Goal: Information Seeking & Learning: Learn about a topic

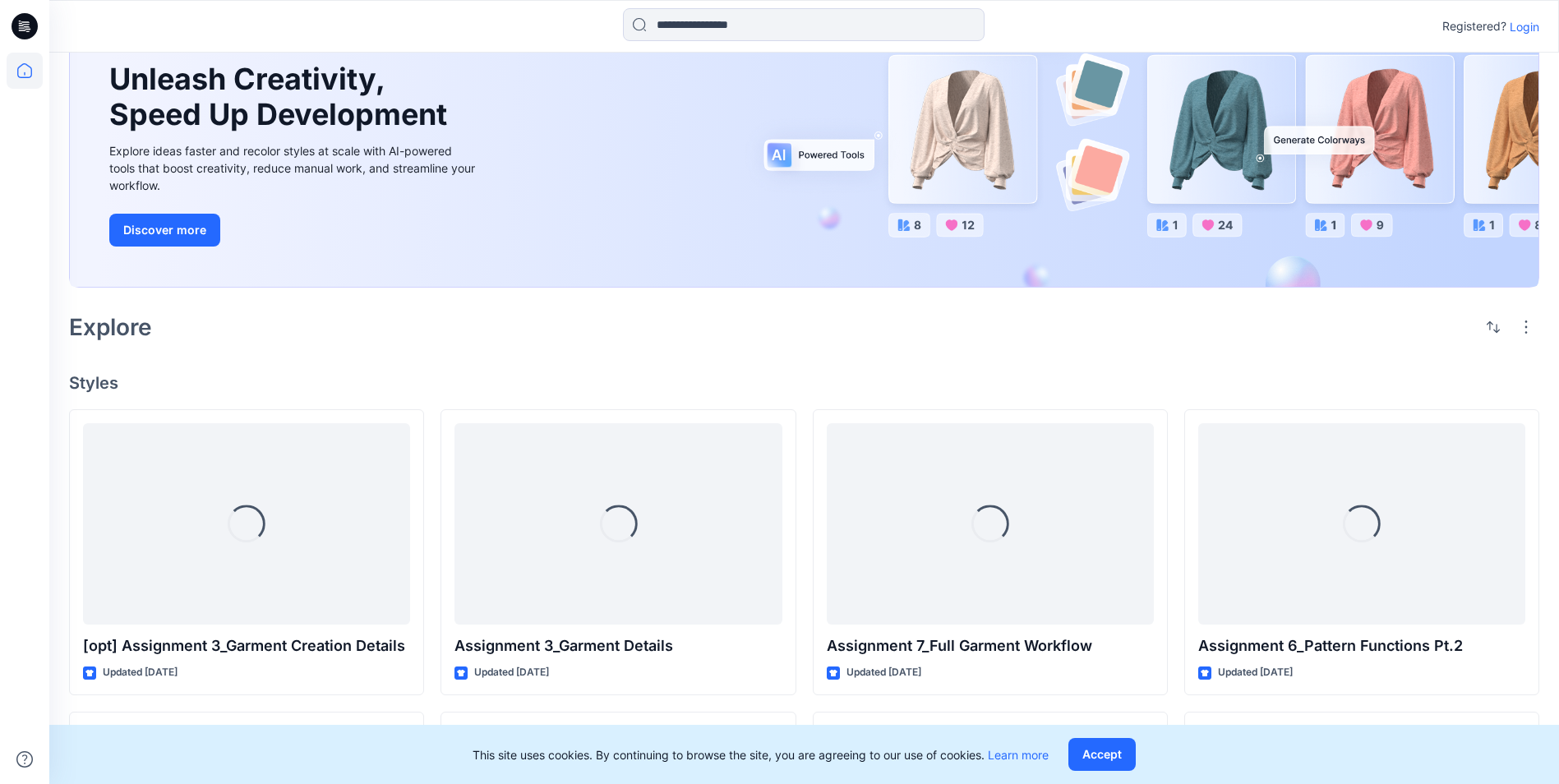
scroll to position [109, 0]
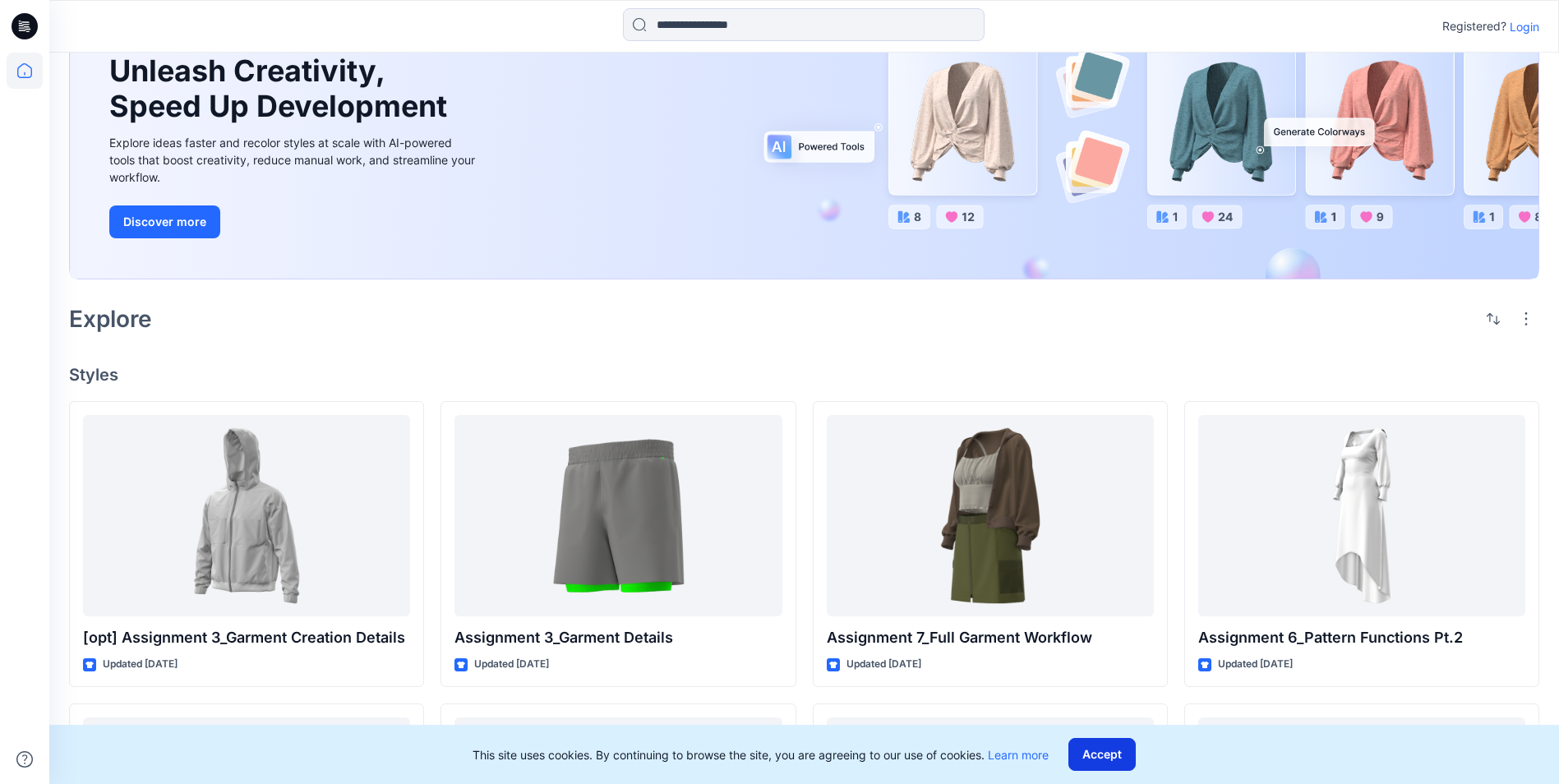
click at [1092, 754] on button "Accept" at bounding box center [1102, 754] width 67 height 33
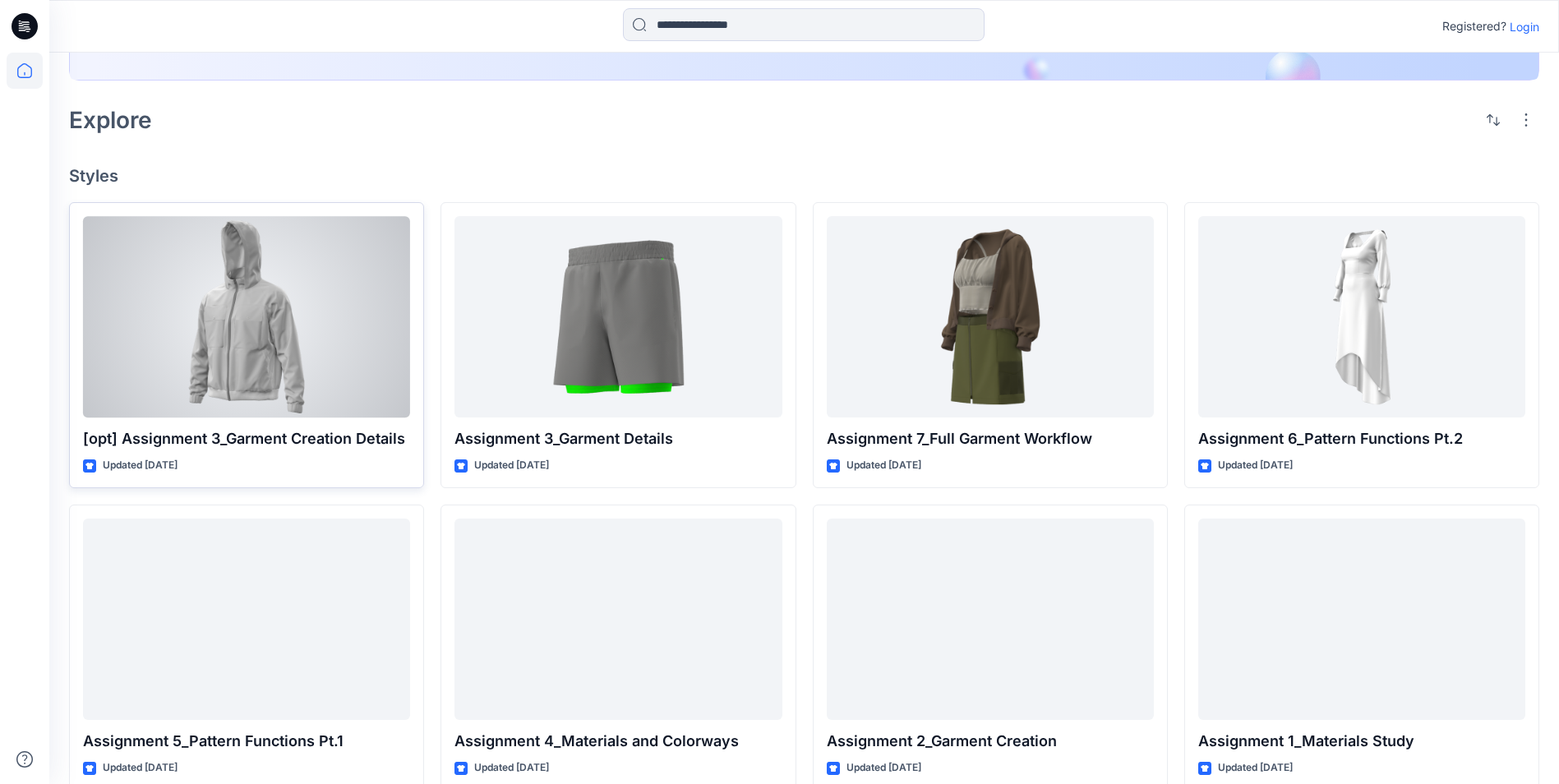
scroll to position [334, 0]
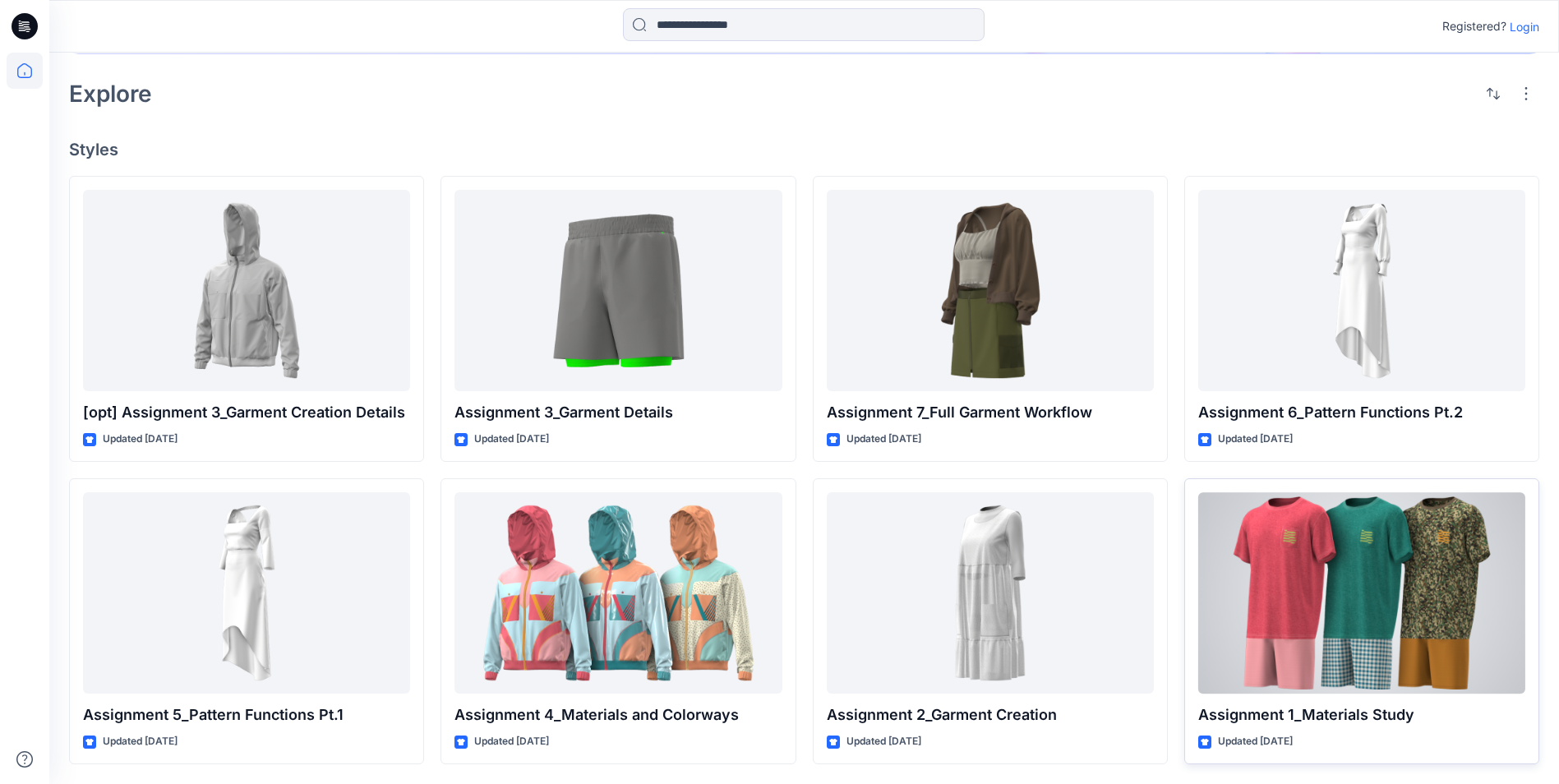
click at [1350, 601] on div at bounding box center [1361, 593] width 327 height 201
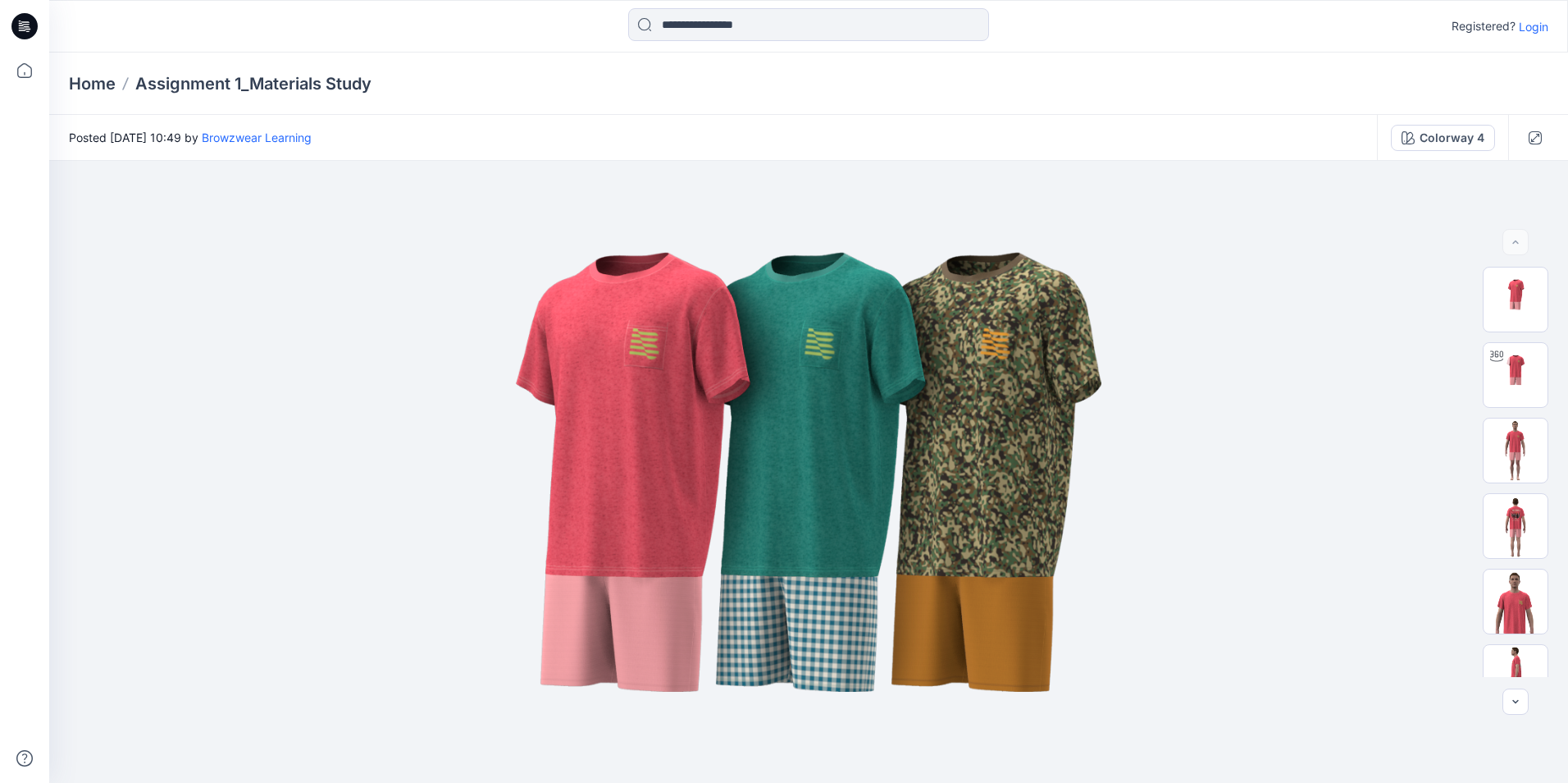
click at [31, 30] on icon at bounding box center [24, 26] width 26 height 26
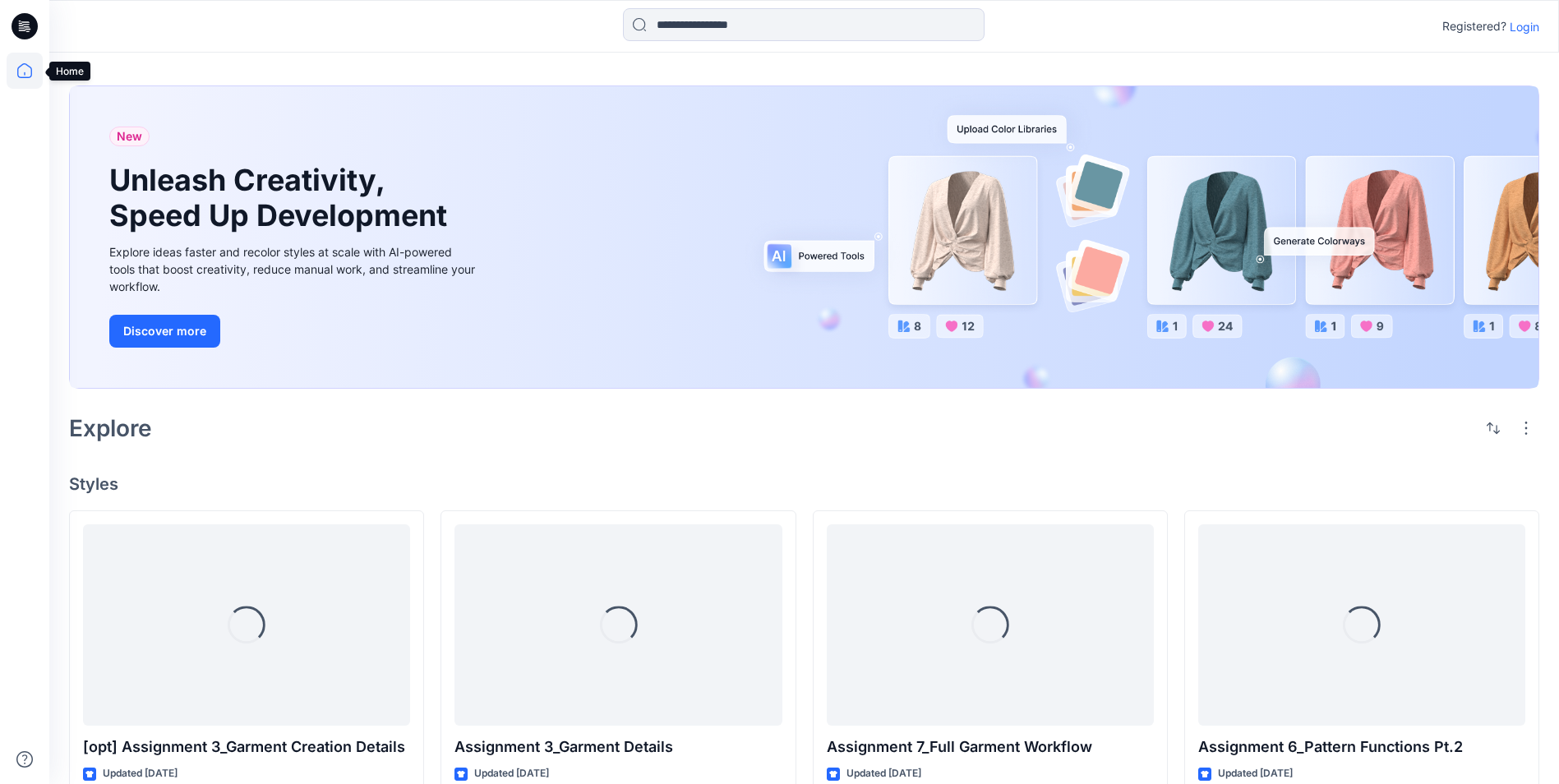
click at [18, 78] on icon at bounding box center [24, 70] width 36 height 36
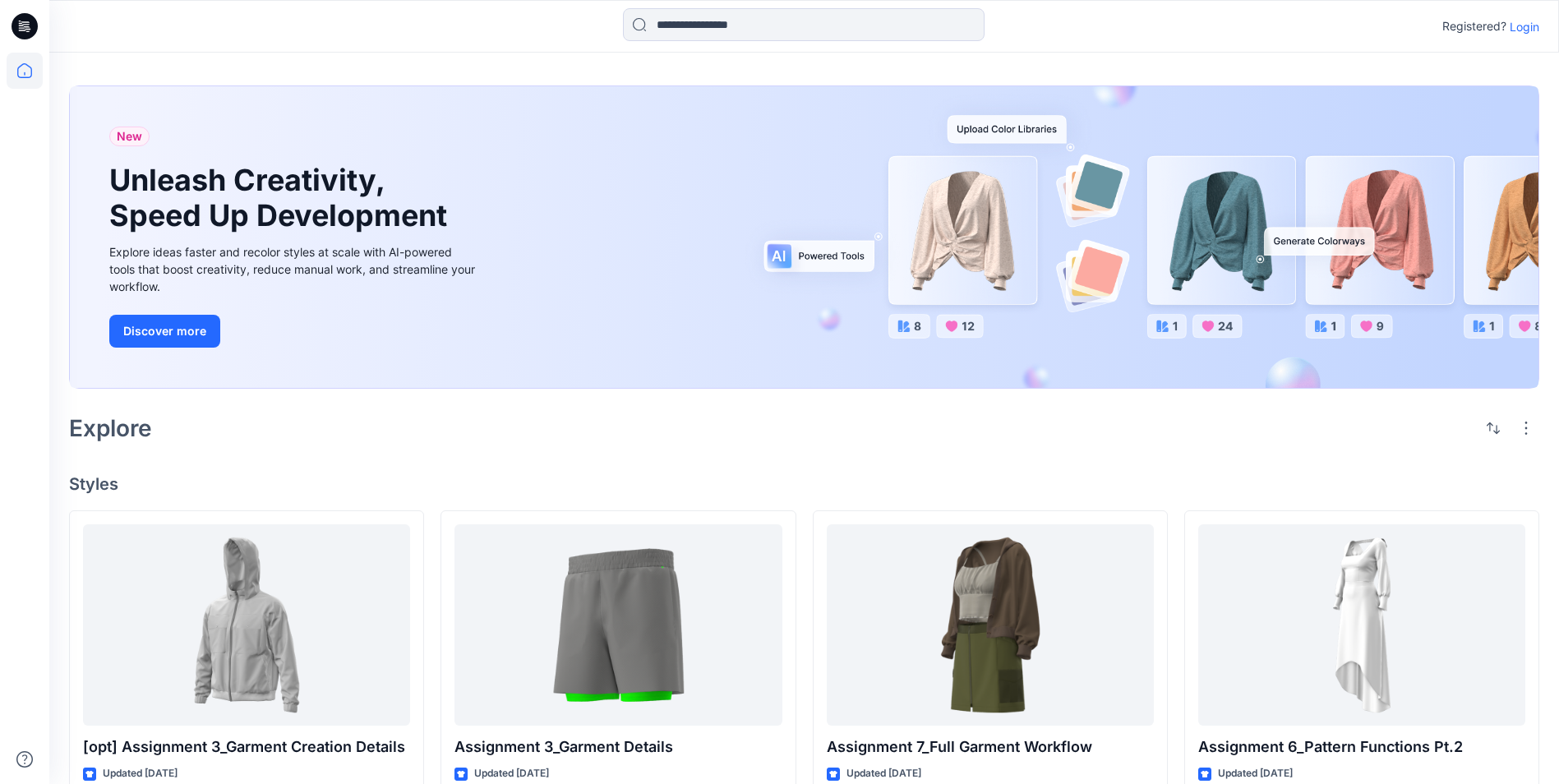
click at [24, 65] on icon at bounding box center [24, 70] width 36 height 36
click at [26, 30] on icon at bounding box center [24, 26] width 26 height 26
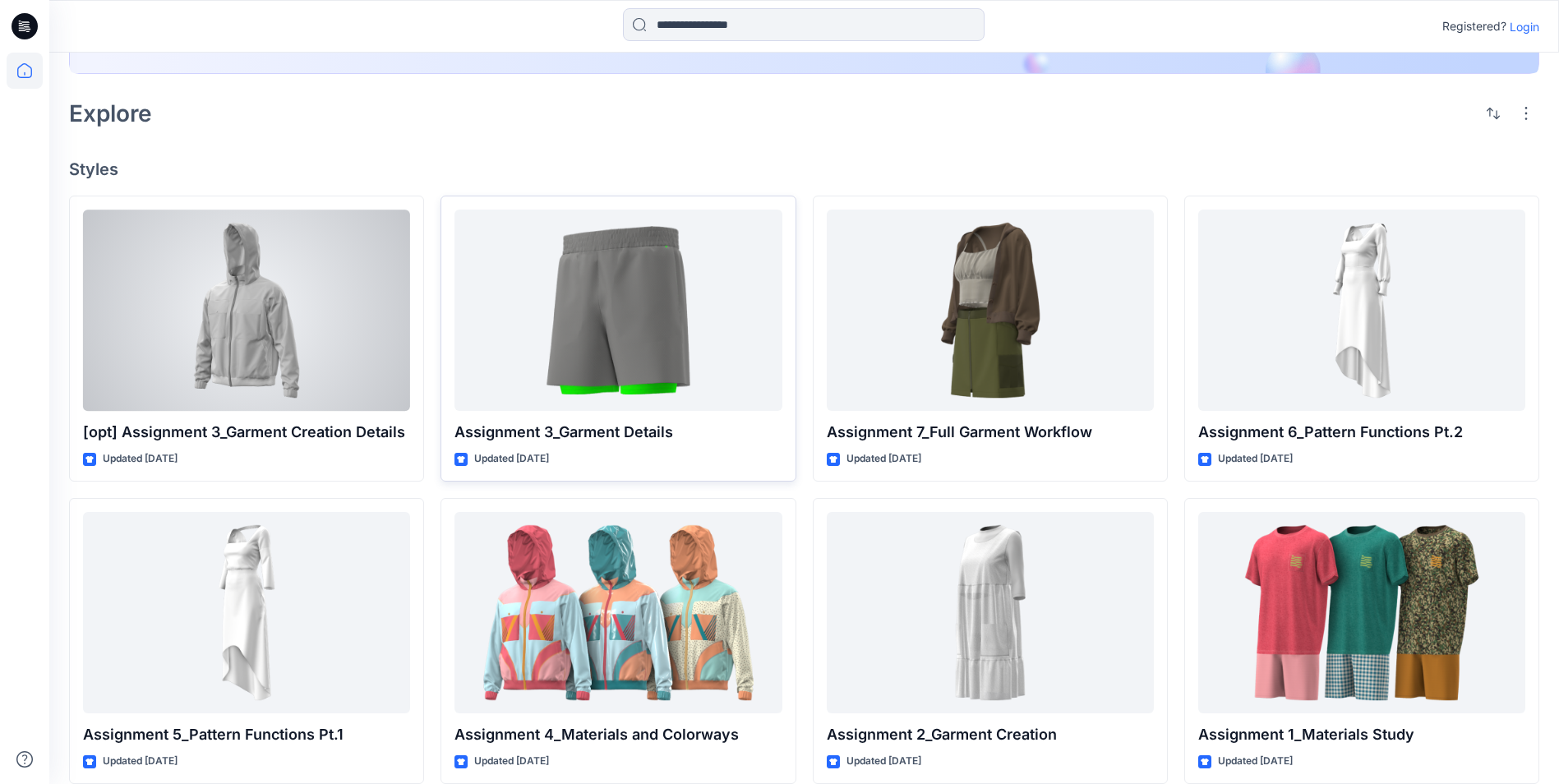
scroll to position [334, 0]
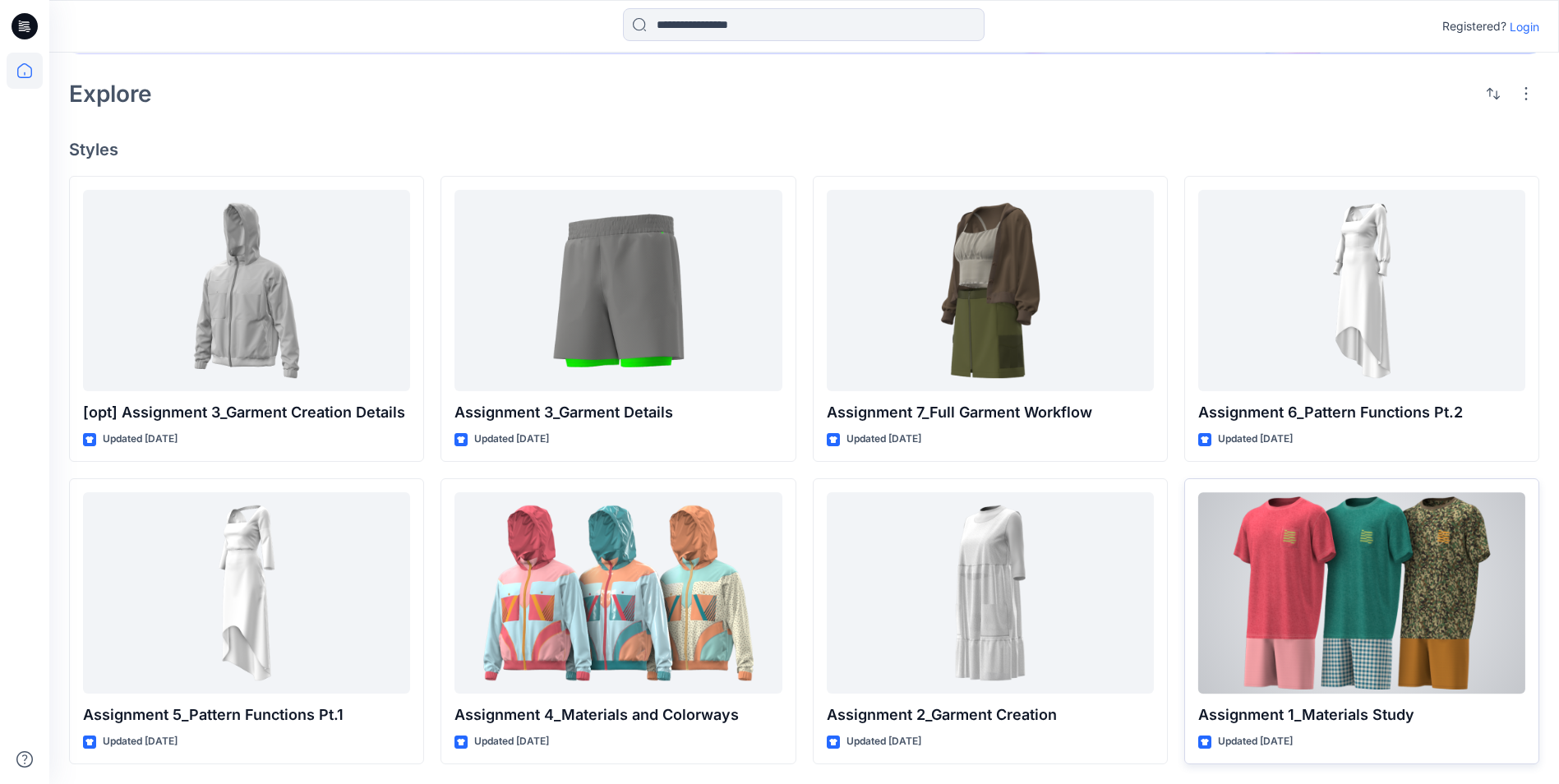
click at [1315, 606] on div at bounding box center [1361, 593] width 327 height 201
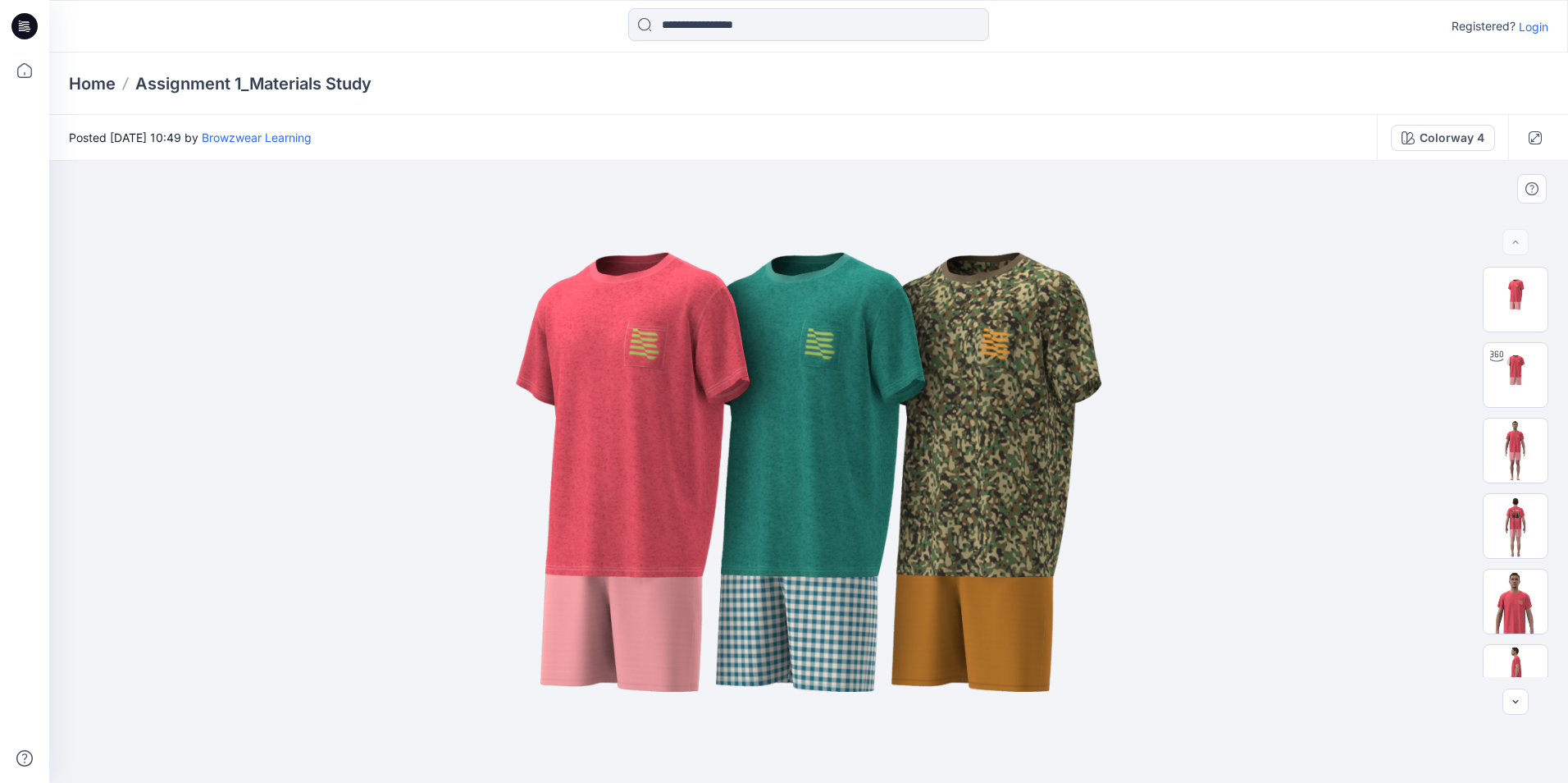
drag, startPoint x: 1552, startPoint y: 359, endPoint x: 1564, endPoint y: 523, distance: 164.4
click at [1564, 523] on div "ZIP" at bounding box center [1515, 471] width 105 height 410
drag, startPoint x: 1553, startPoint y: 516, endPoint x: 1555, endPoint y: 582, distance: 66.0
click at [1555, 582] on div "ZIP" at bounding box center [1515, 471] width 105 height 410
drag, startPoint x: 1544, startPoint y: 526, endPoint x: 1527, endPoint y: 512, distance: 22.0
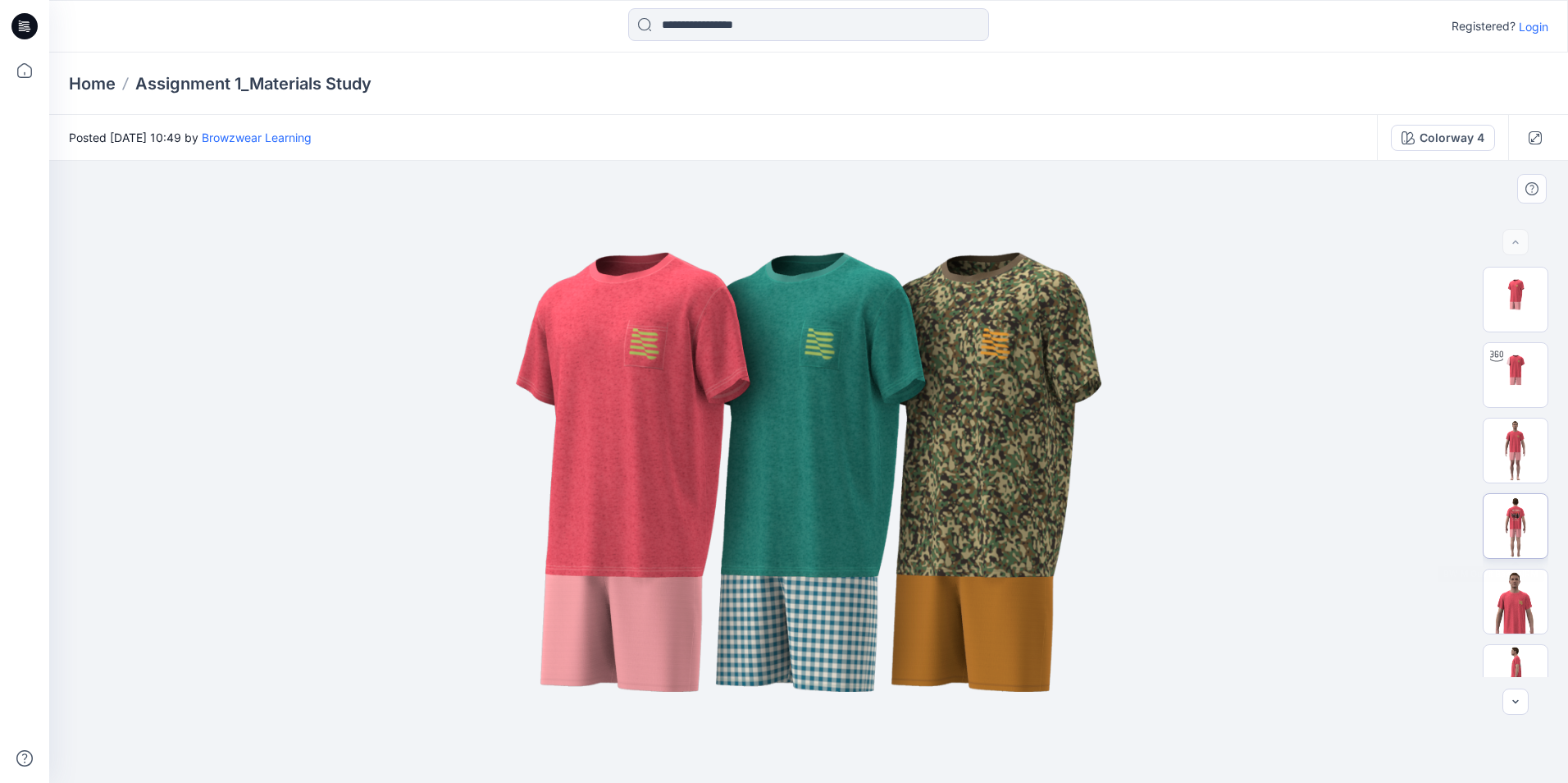
click at [1542, 593] on div "ZIP" at bounding box center [1515, 471] width 65 height 410
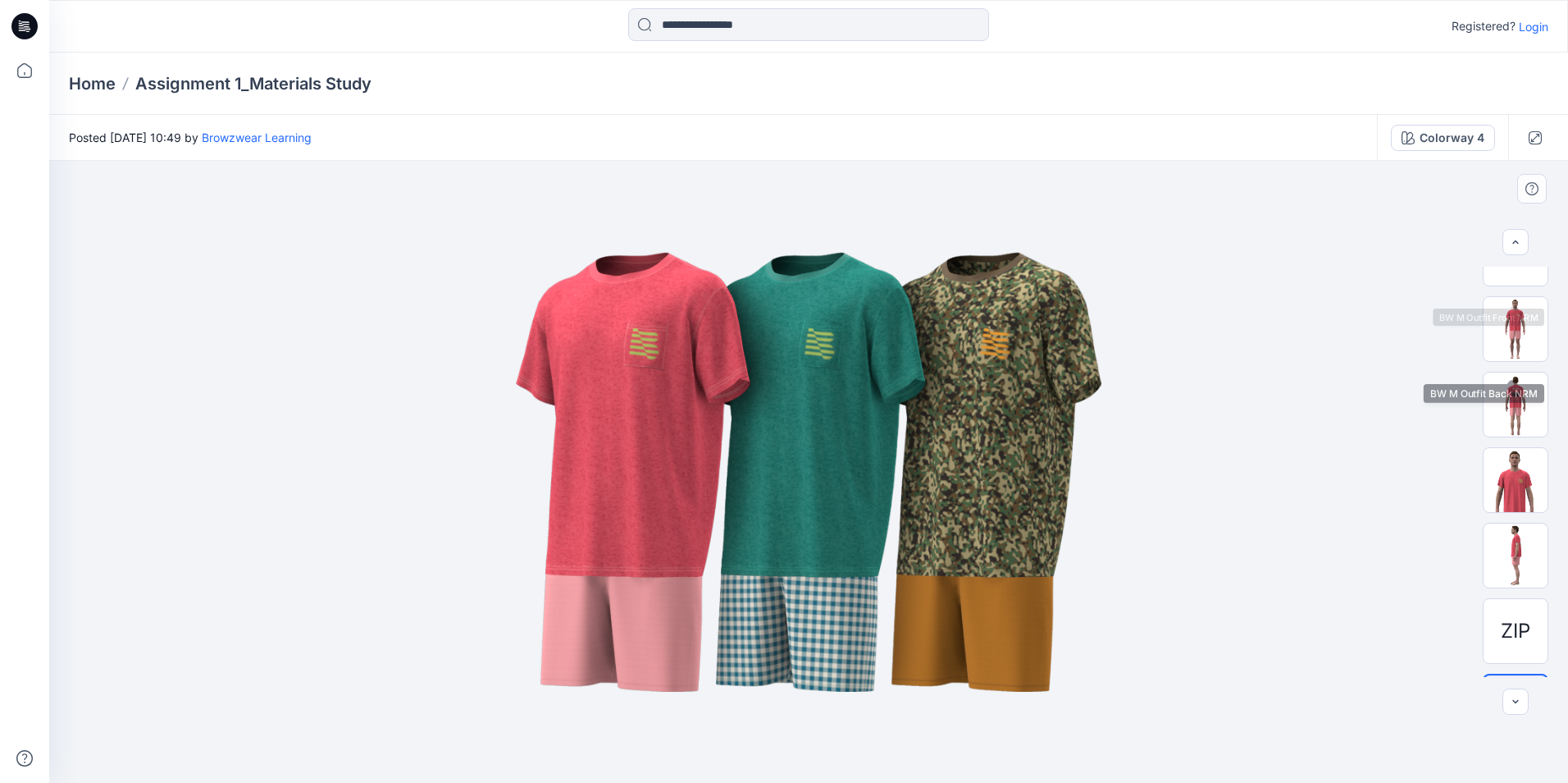
scroll to position [184, 0]
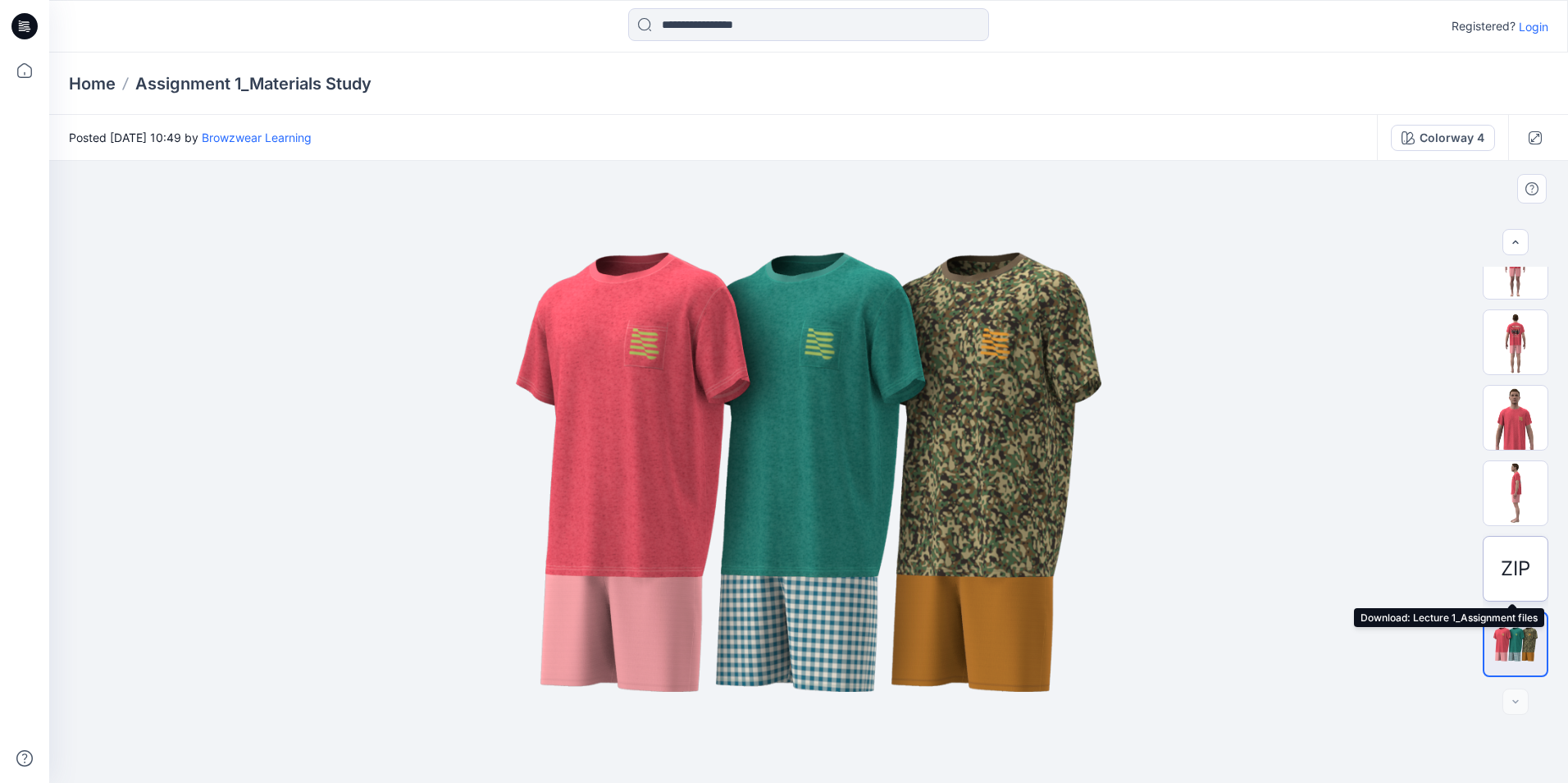
click at [1501, 568] on span "ZIP" at bounding box center [1515, 569] width 29 height 30
click at [1521, 569] on span "ZIP" at bounding box center [1515, 569] width 29 height 30
